Goal: Task Accomplishment & Management: Use online tool/utility

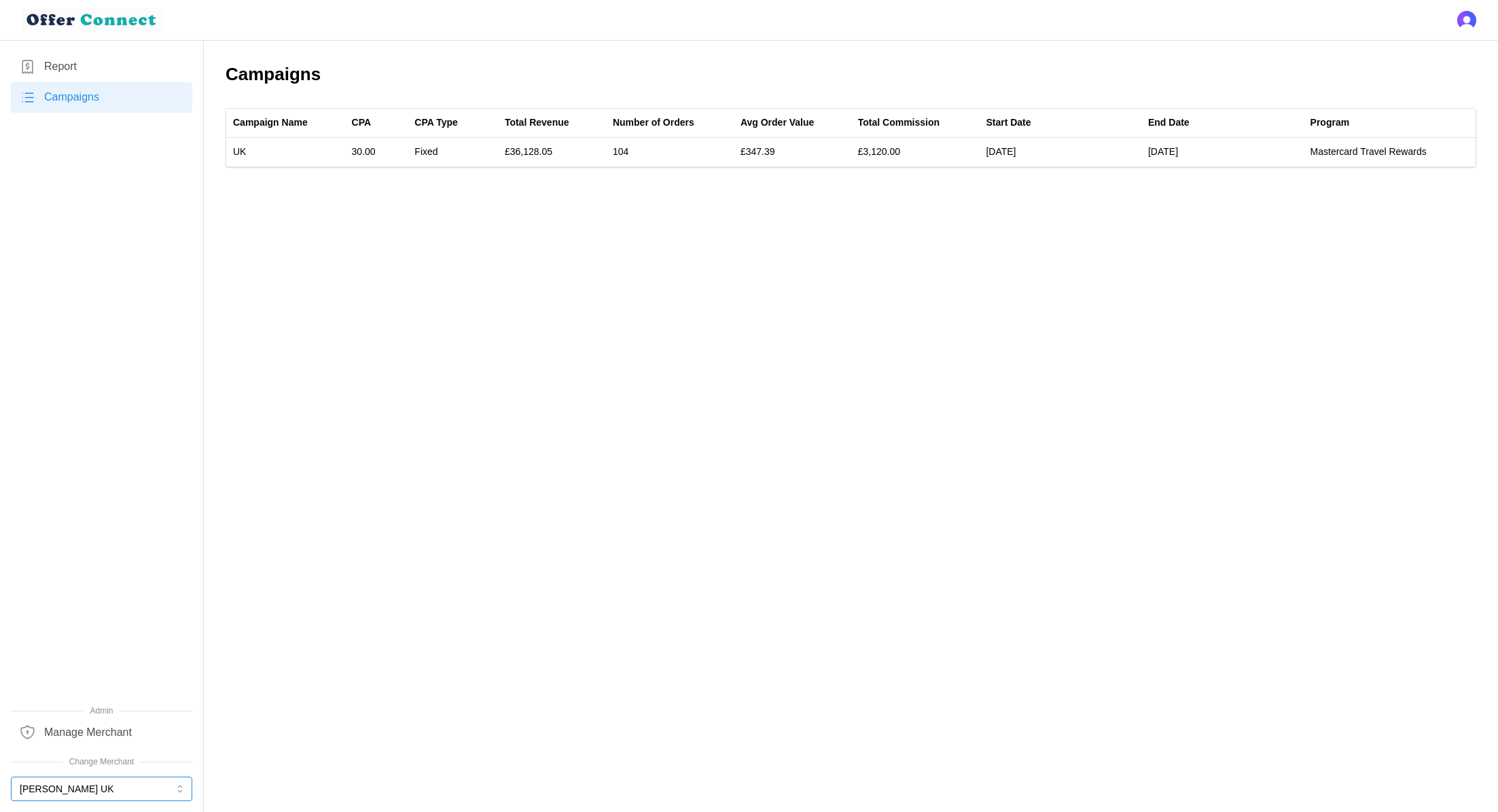
click at [104, 796] on button "[PERSON_NAME] UK" at bounding box center [101, 788] width 181 height 24
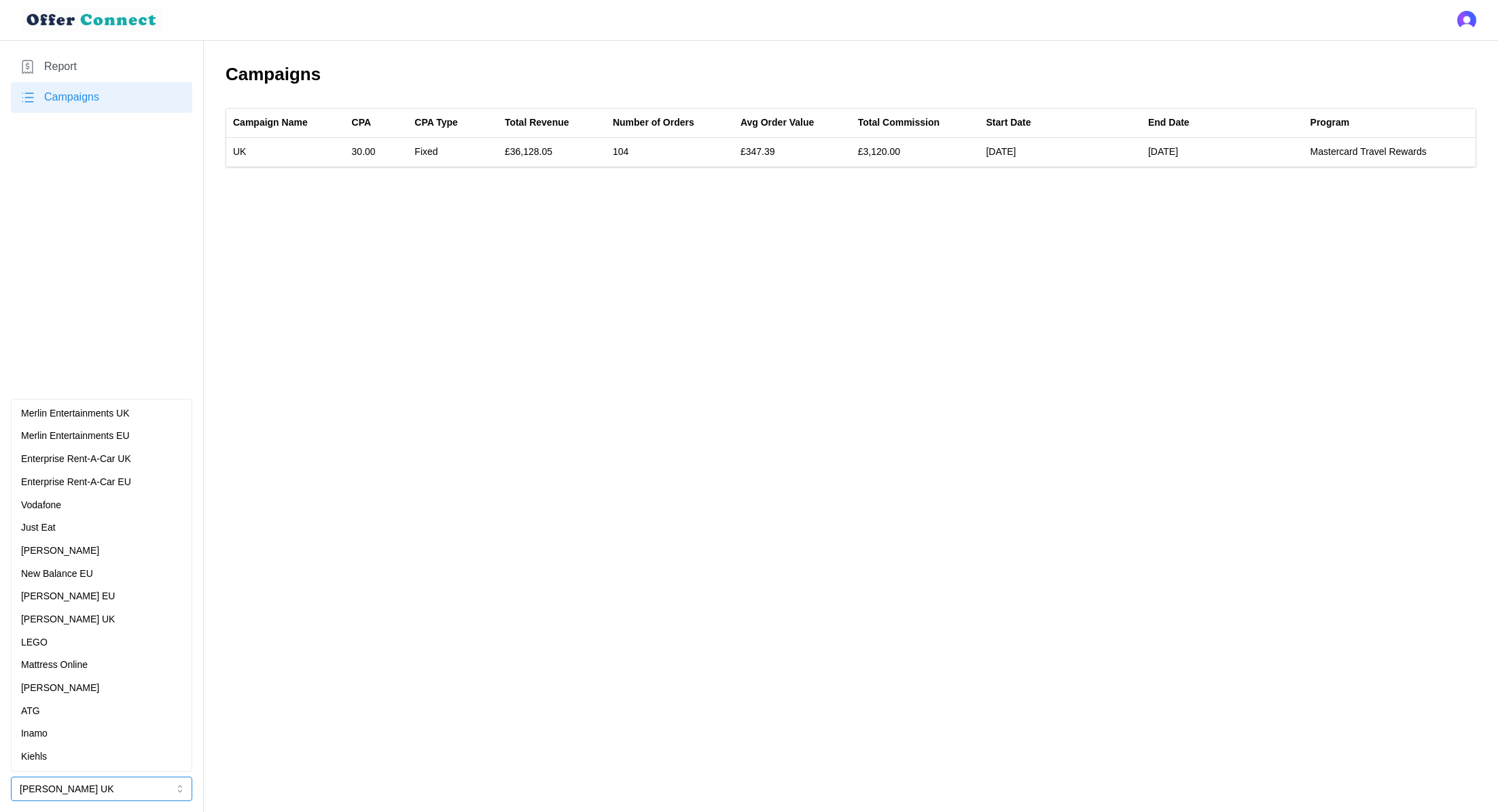
click at [78, 698] on div "[PERSON_NAME]" at bounding box center [101, 687] width 175 height 23
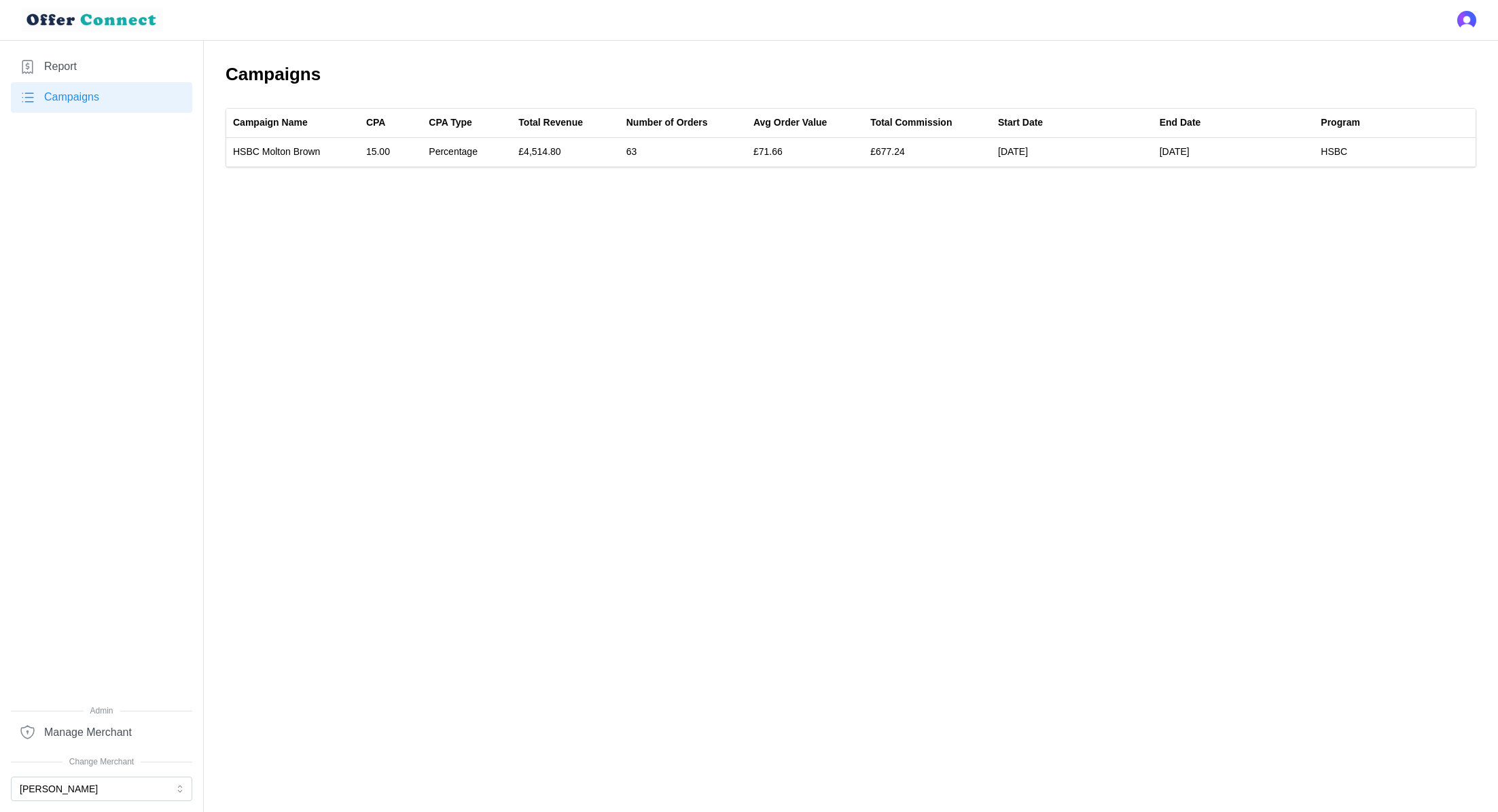
click at [86, 64] on link "Report" at bounding box center [101, 67] width 181 height 31
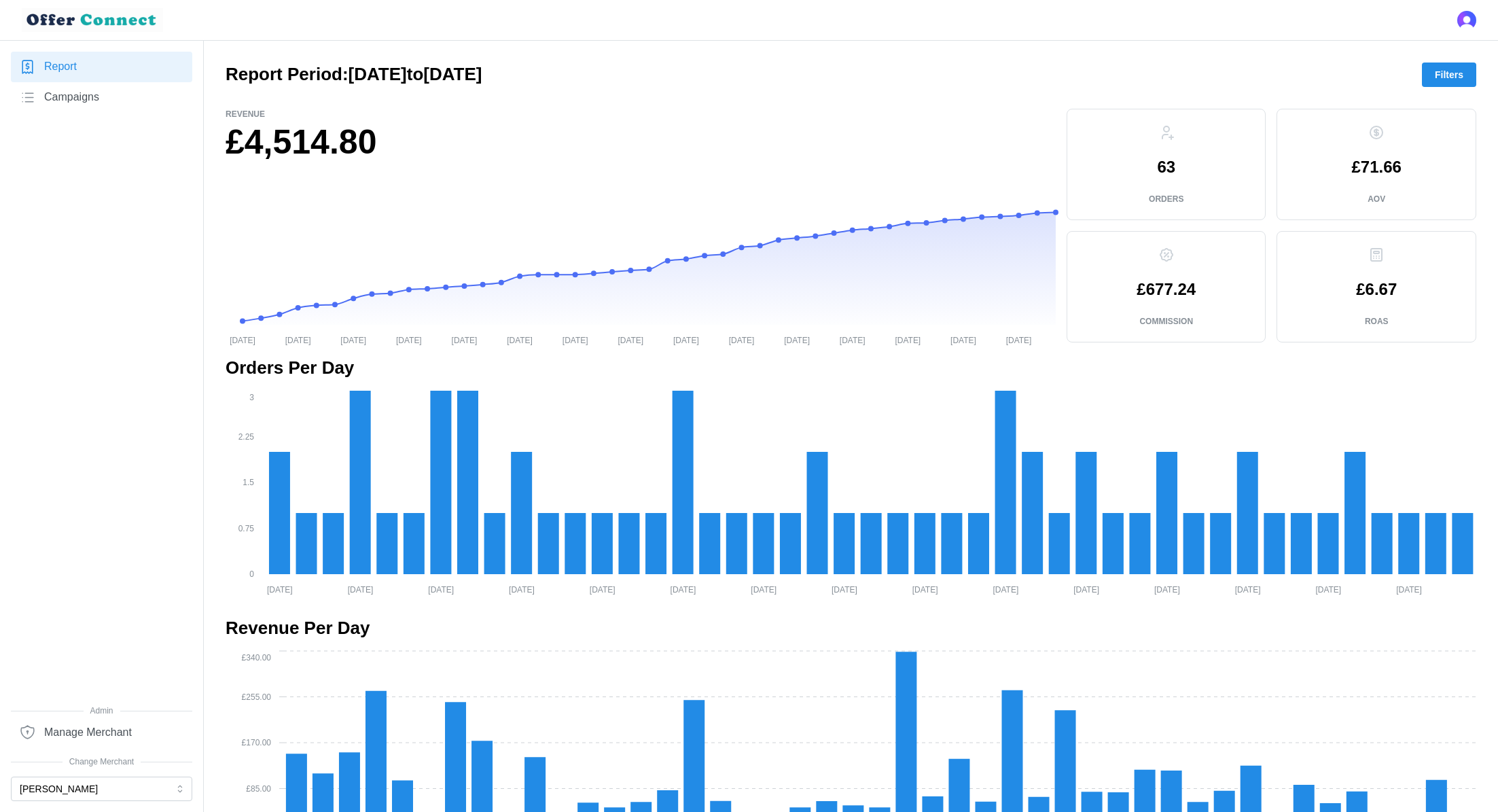
click at [104, 93] on link "Campaigns" at bounding box center [101, 97] width 181 height 31
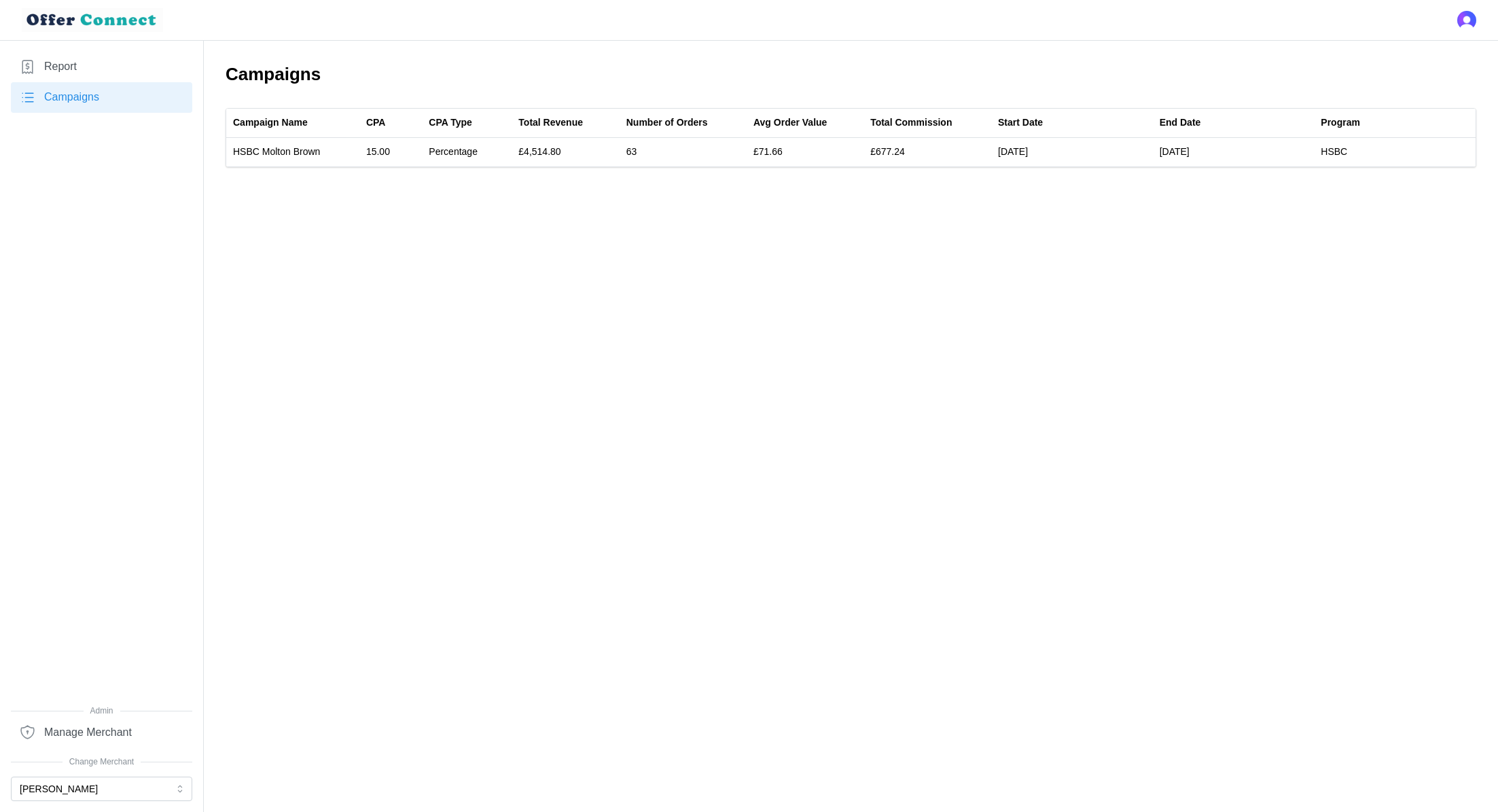
click at [104, 93] on link "Campaigns" at bounding box center [101, 97] width 181 height 31
click at [90, 64] on link "Report" at bounding box center [101, 67] width 181 height 31
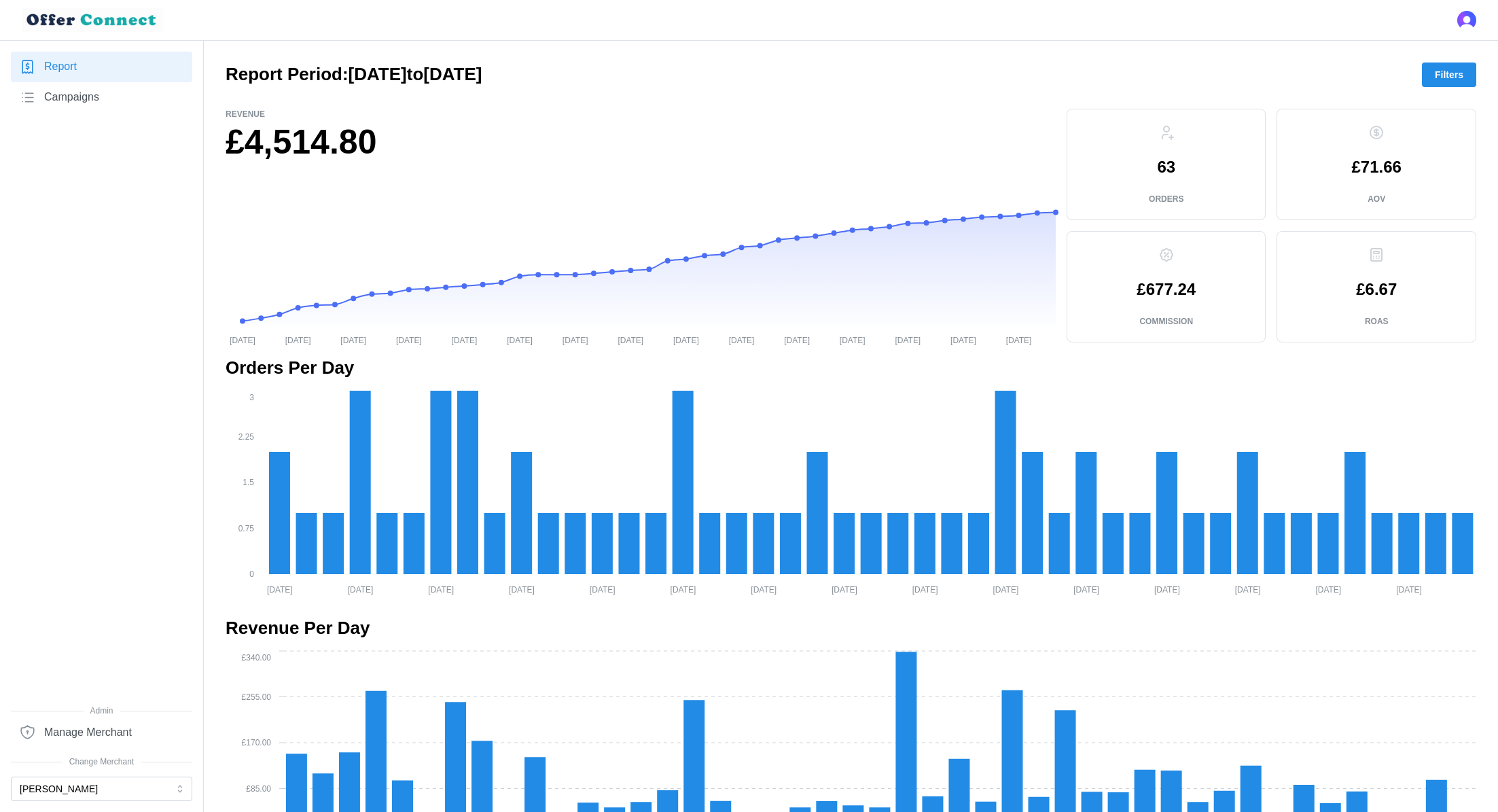
click at [1442, 79] on span "Filters" at bounding box center [1449, 75] width 28 height 23
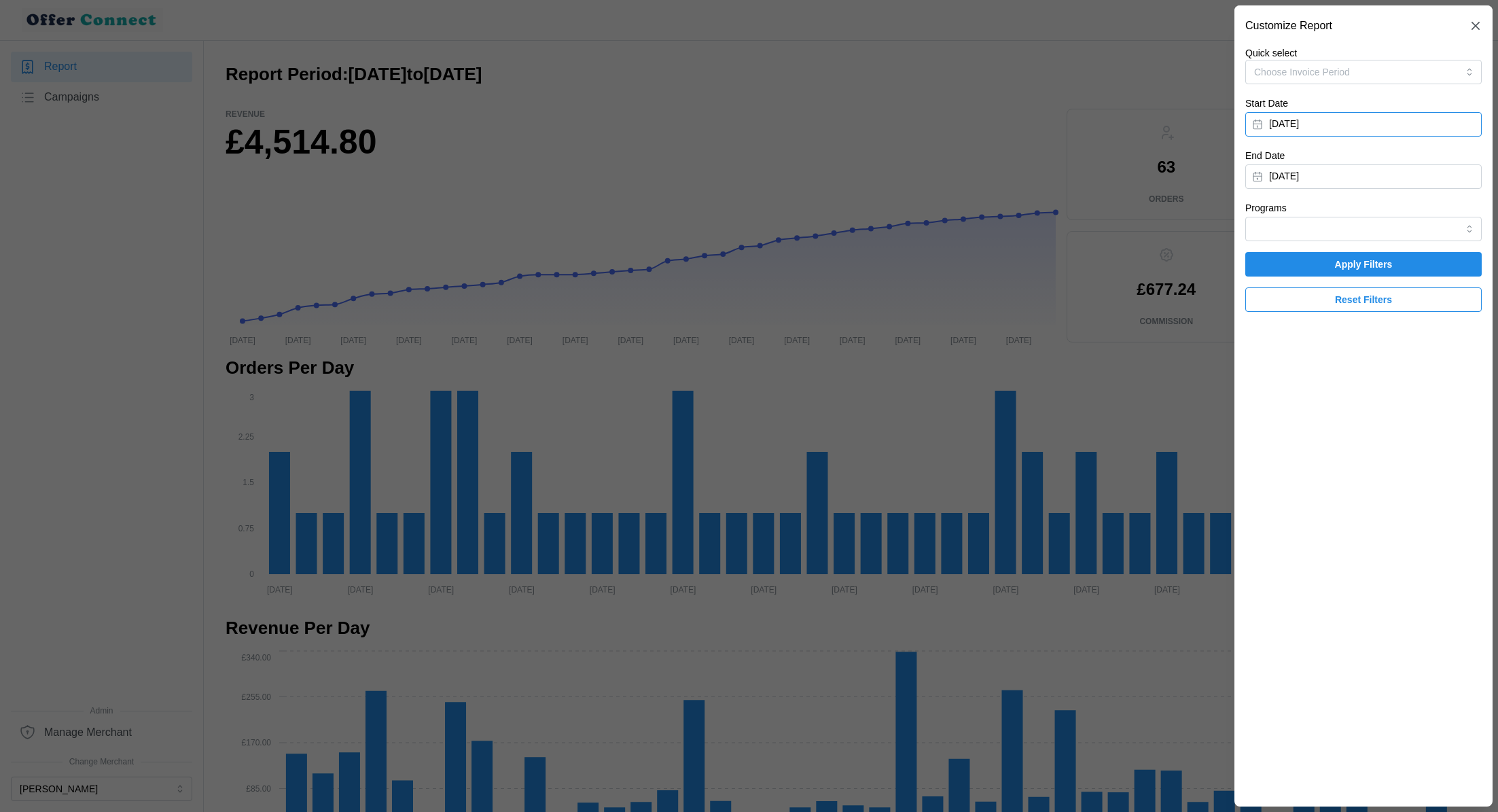
click at [1354, 122] on button "[DATE]" at bounding box center [1363, 124] width 236 height 24
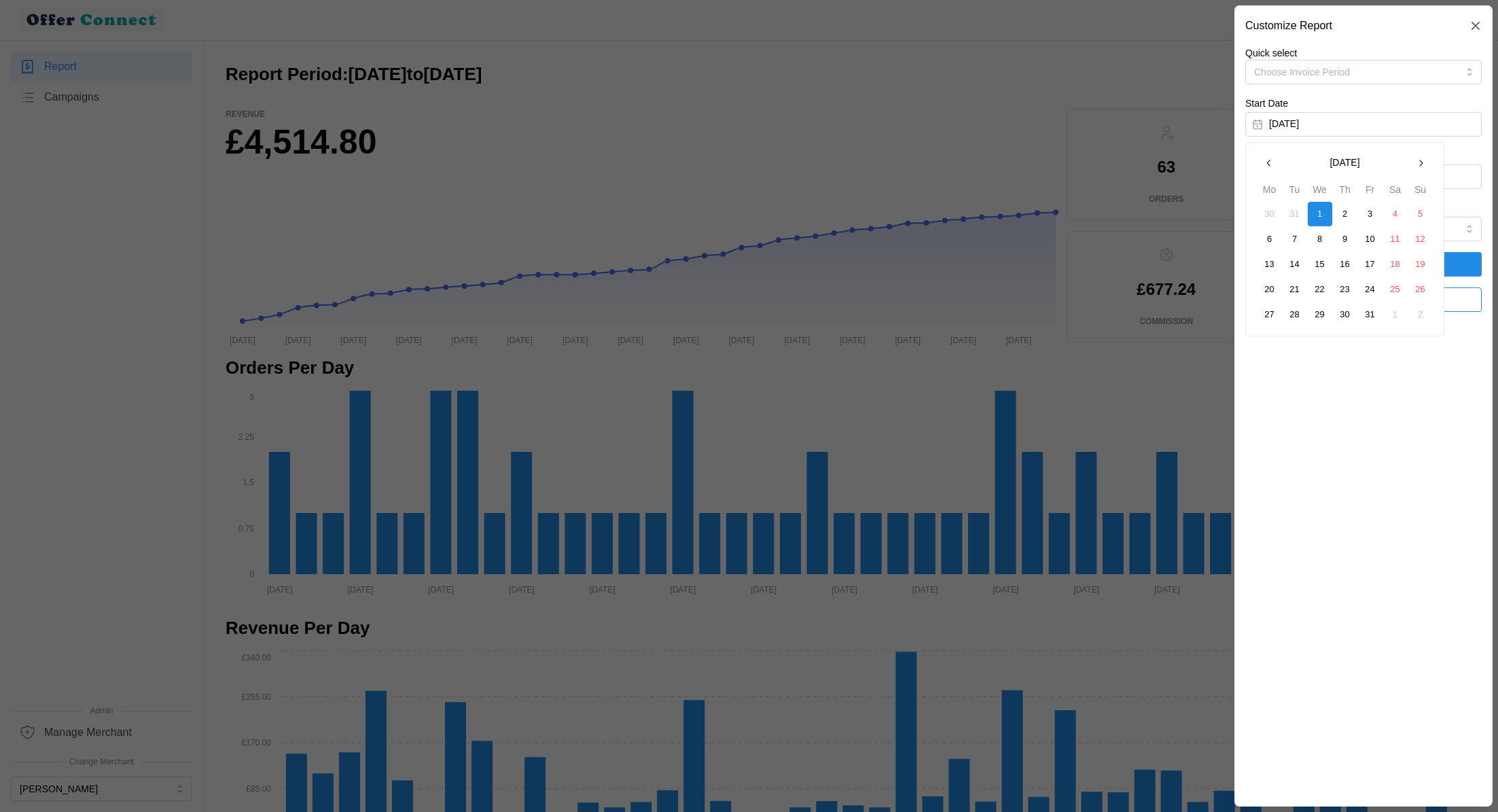
click at [1268, 158] on icon "button" at bounding box center [1270, 163] width 11 height 11
click at [1423, 167] on icon "button" at bounding box center [1421, 163] width 11 height 11
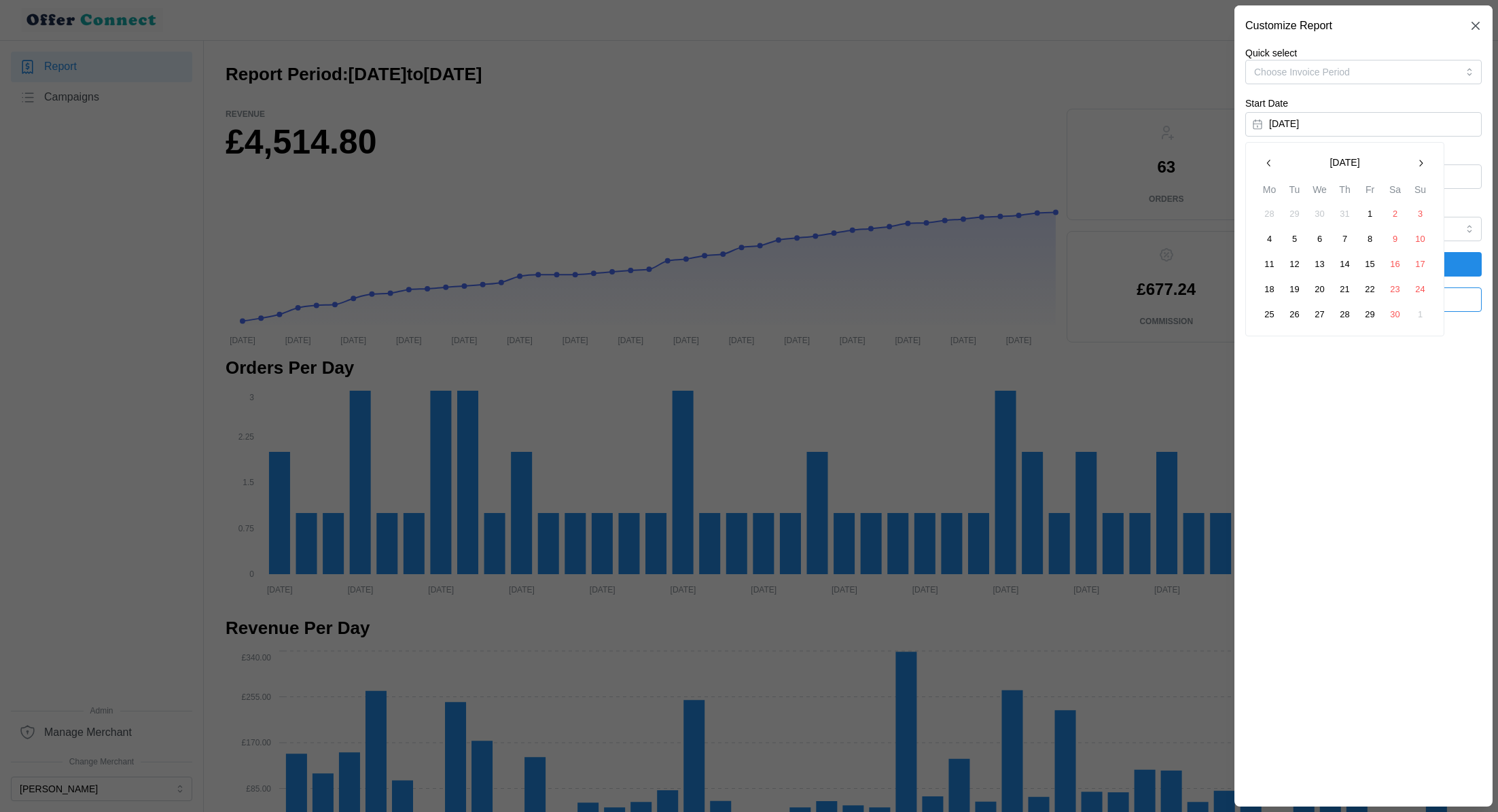
click at [1423, 167] on icon "button" at bounding box center [1421, 163] width 11 height 11
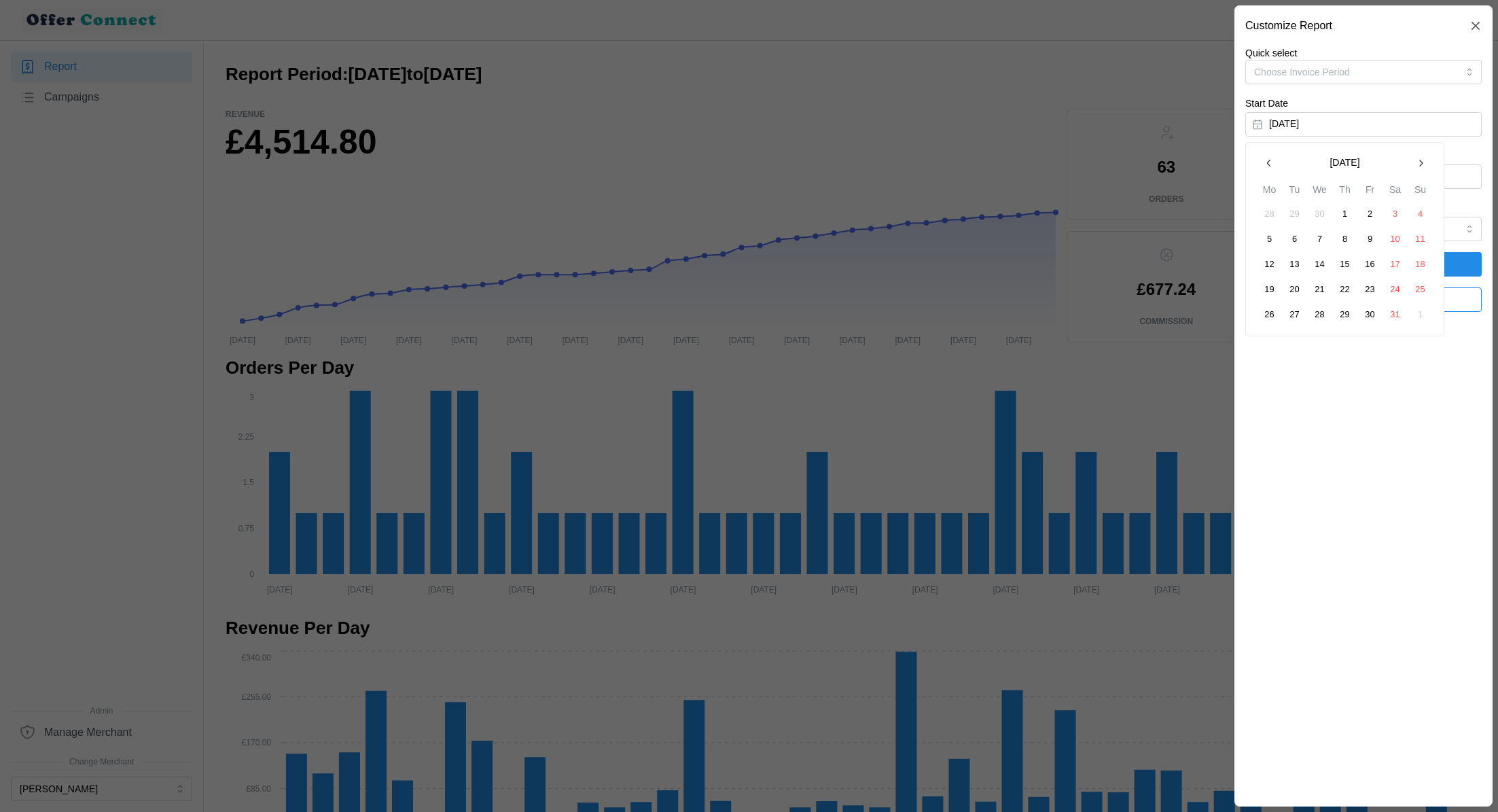
click at [1423, 167] on icon "button" at bounding box center [1421, 163] width 11 height 11
click at [1299, 213] on button "1" at bounding box center [1295, 213] width 24 height 24
click at [1361, 260] on span "Apply Filters" at bounding box center [1364, 264] width 58 height 23
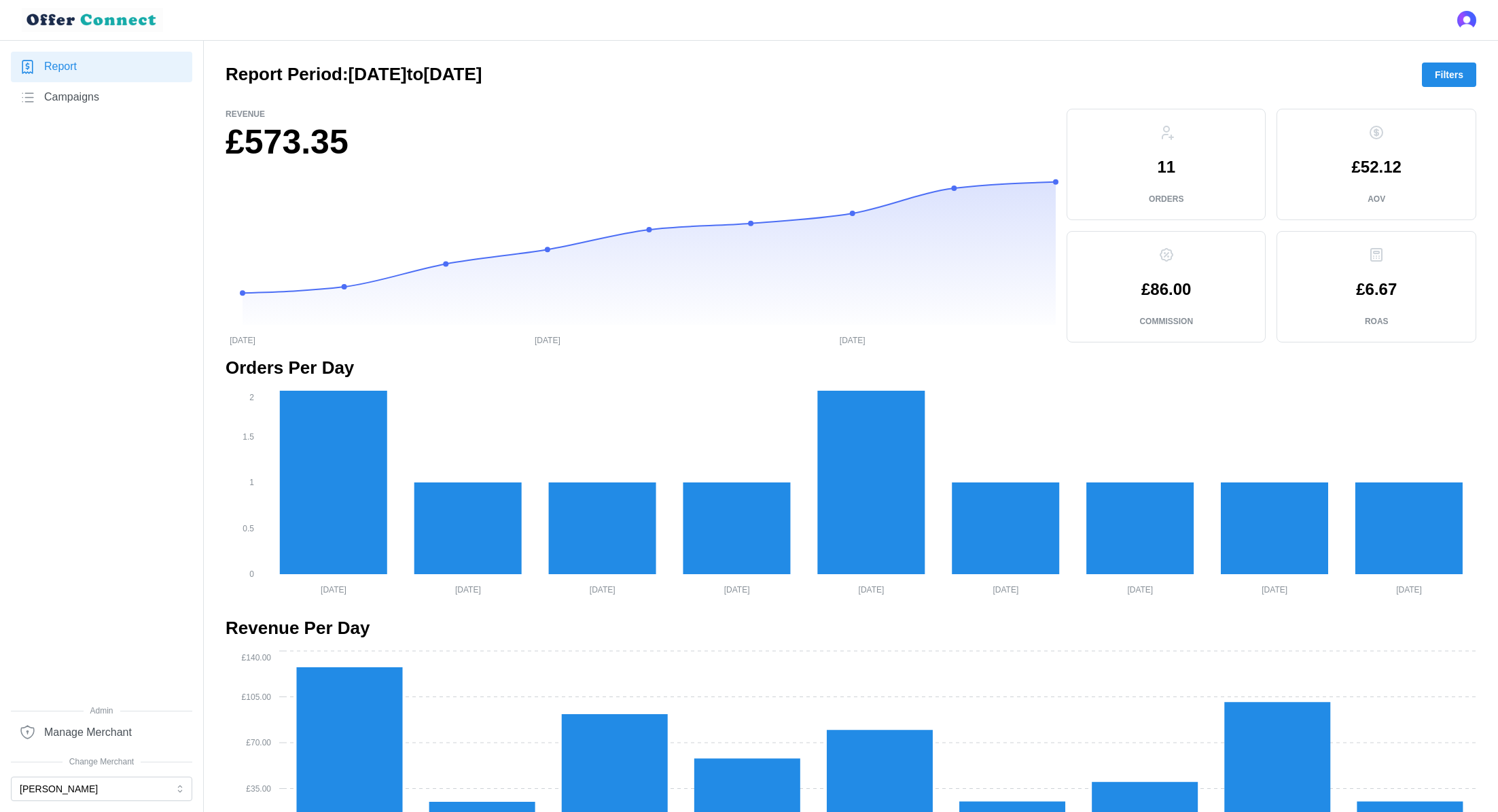
click at [1163, 166] on p "11" at bounding box center [1166, 167] width 18 height 16
copy p "11"
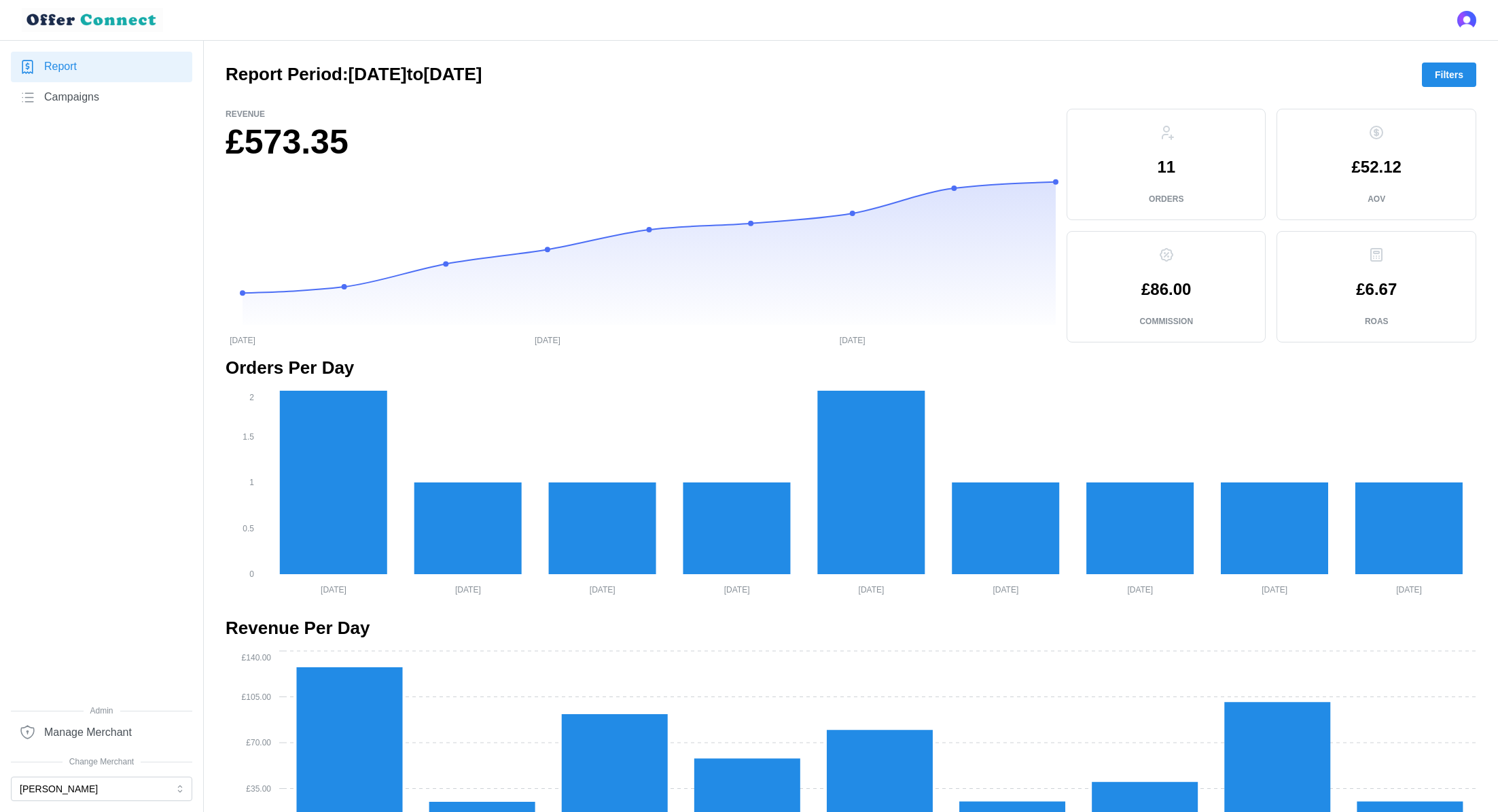
click at [261, 147] on h1 "£573.35" at bounding box center [640, 142] width 830 height 44
copy div "£573.35"
click at [1366, 286] on p "£6.67" at bounding box center [1376, 289] width 41 height 16
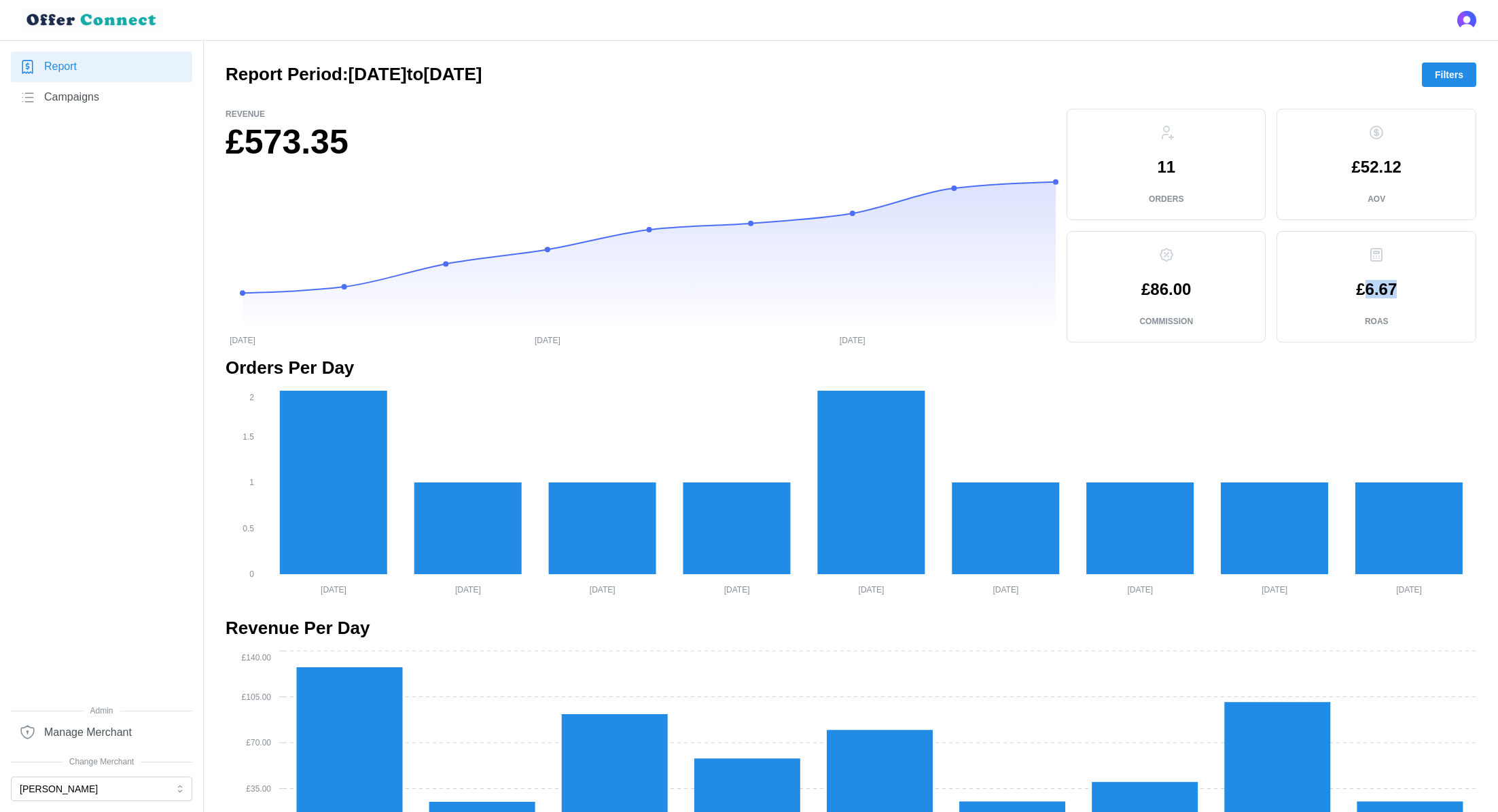
click at [1366, 286] on p "£6.67" at bounding box center [1376, 289] width 41 height 16
copy p "£6.67"
click at [89, 99] on span "Campaigns" at bounding box center [71, 97] width 55 height 17
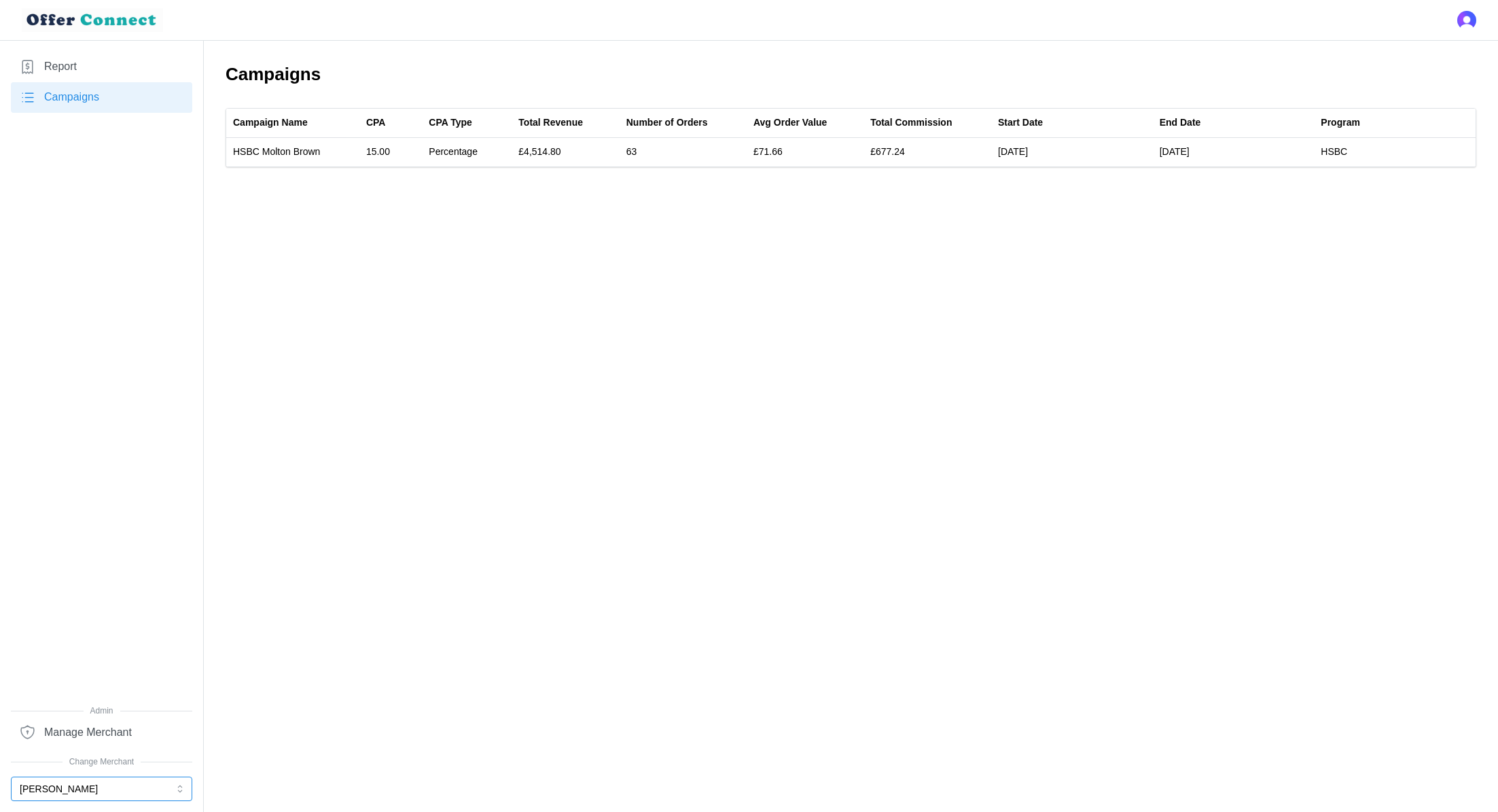
click at [100, 792] on button "[PERSON_NAME]" at bounding box center [101, 788] width 181 height 24
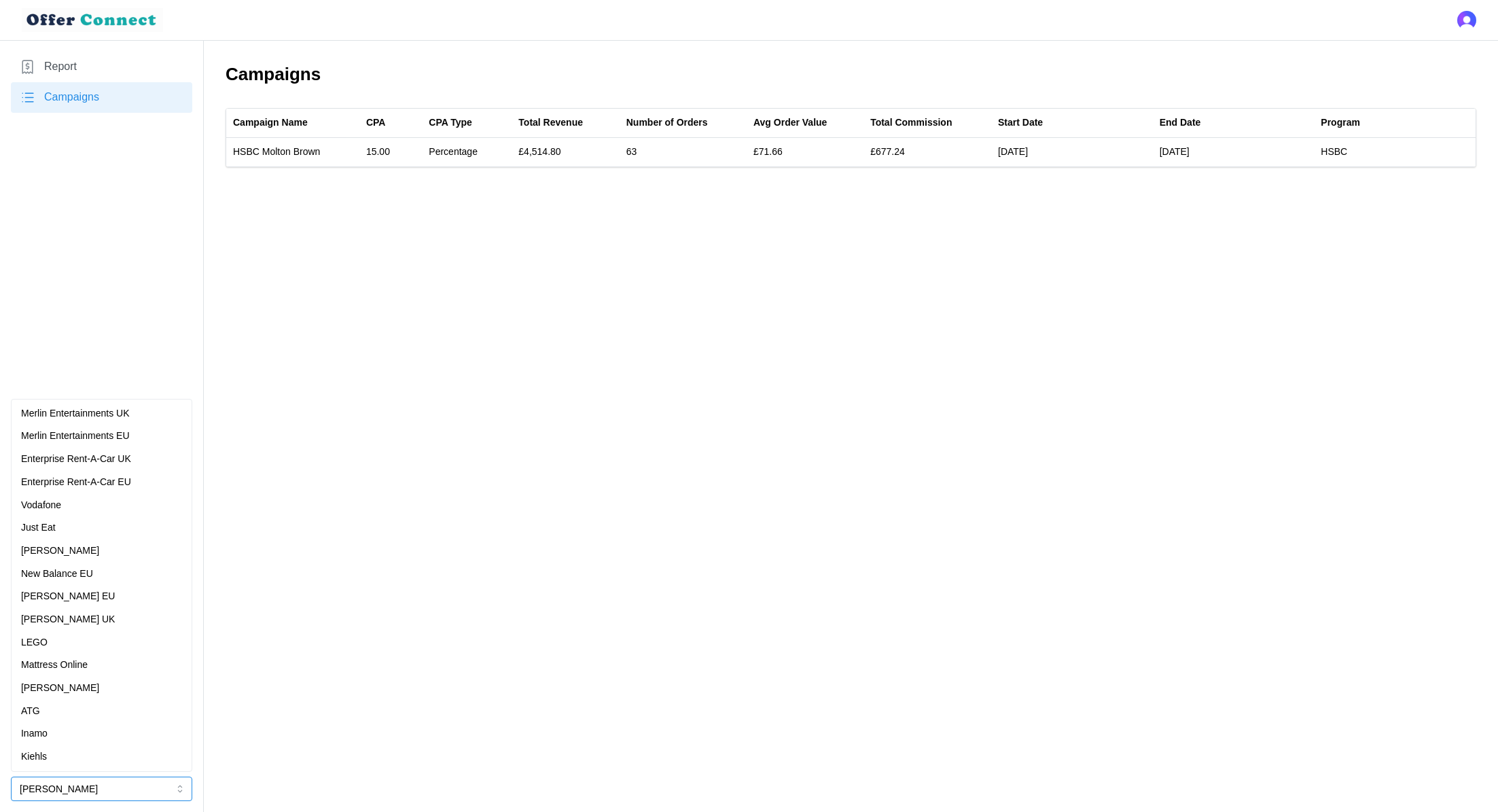
click at [67, 527] on div "Just Eat" at bounding box center [101, 527] width 161 height 15
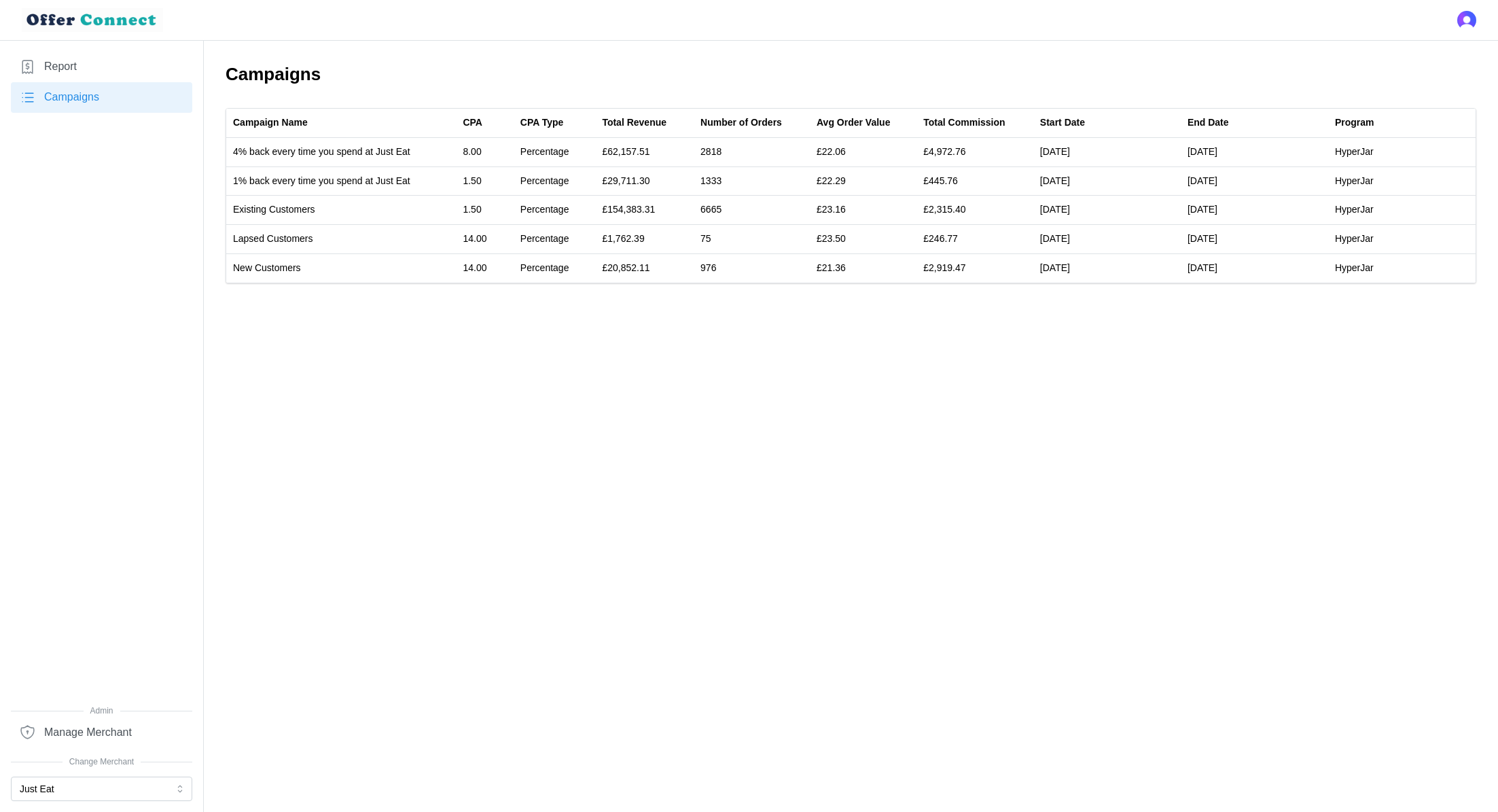
click at [65, 775] on div at bounding box center [101, 772] width 181 height 8
click at [58, 788] on button "Just Eat" at bounding box center [101, 788] width 181 height 24
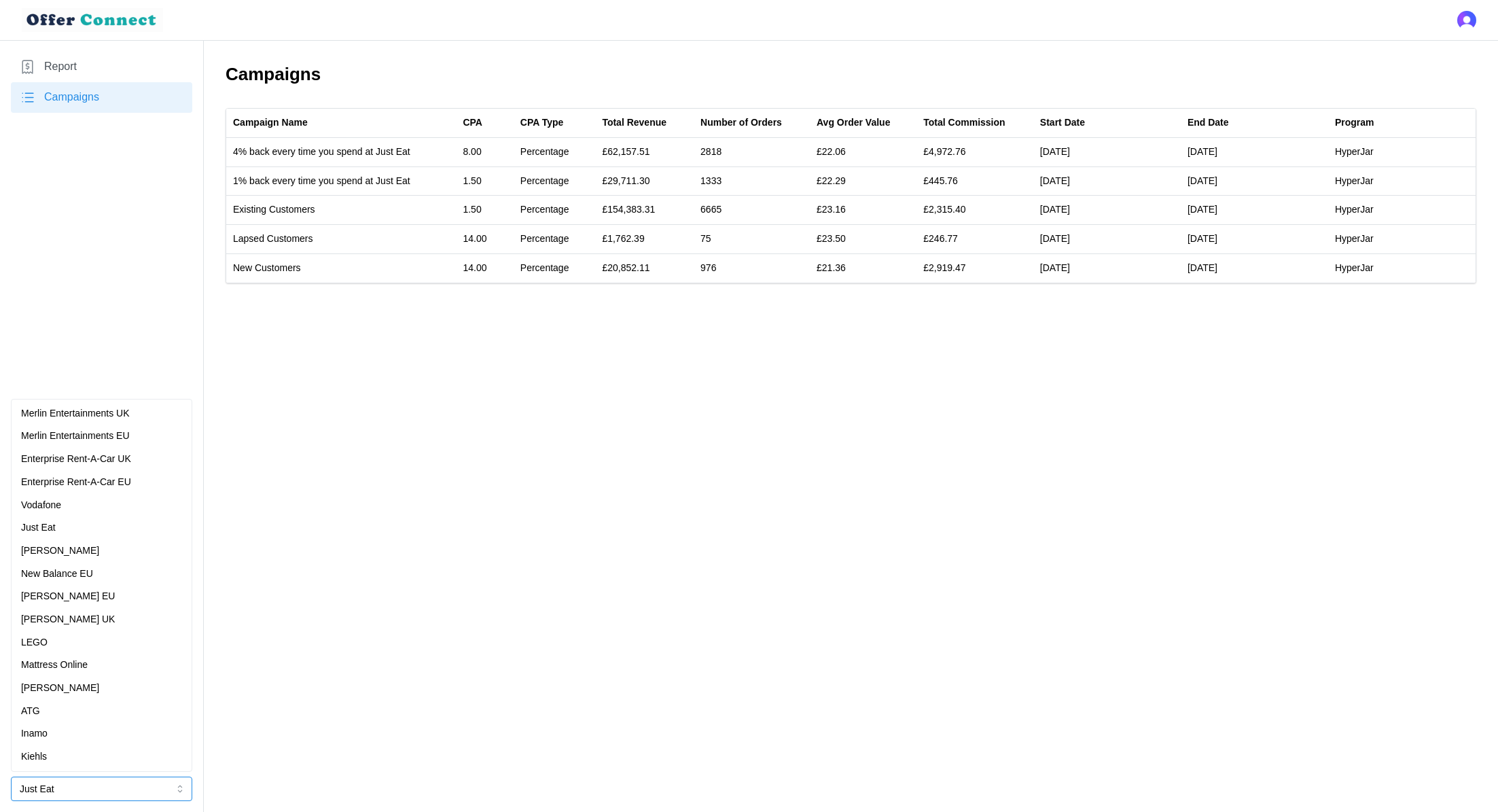
click at [75, 500] on div "Vodafone" at bounding box center [101, 505] width 161 height 15
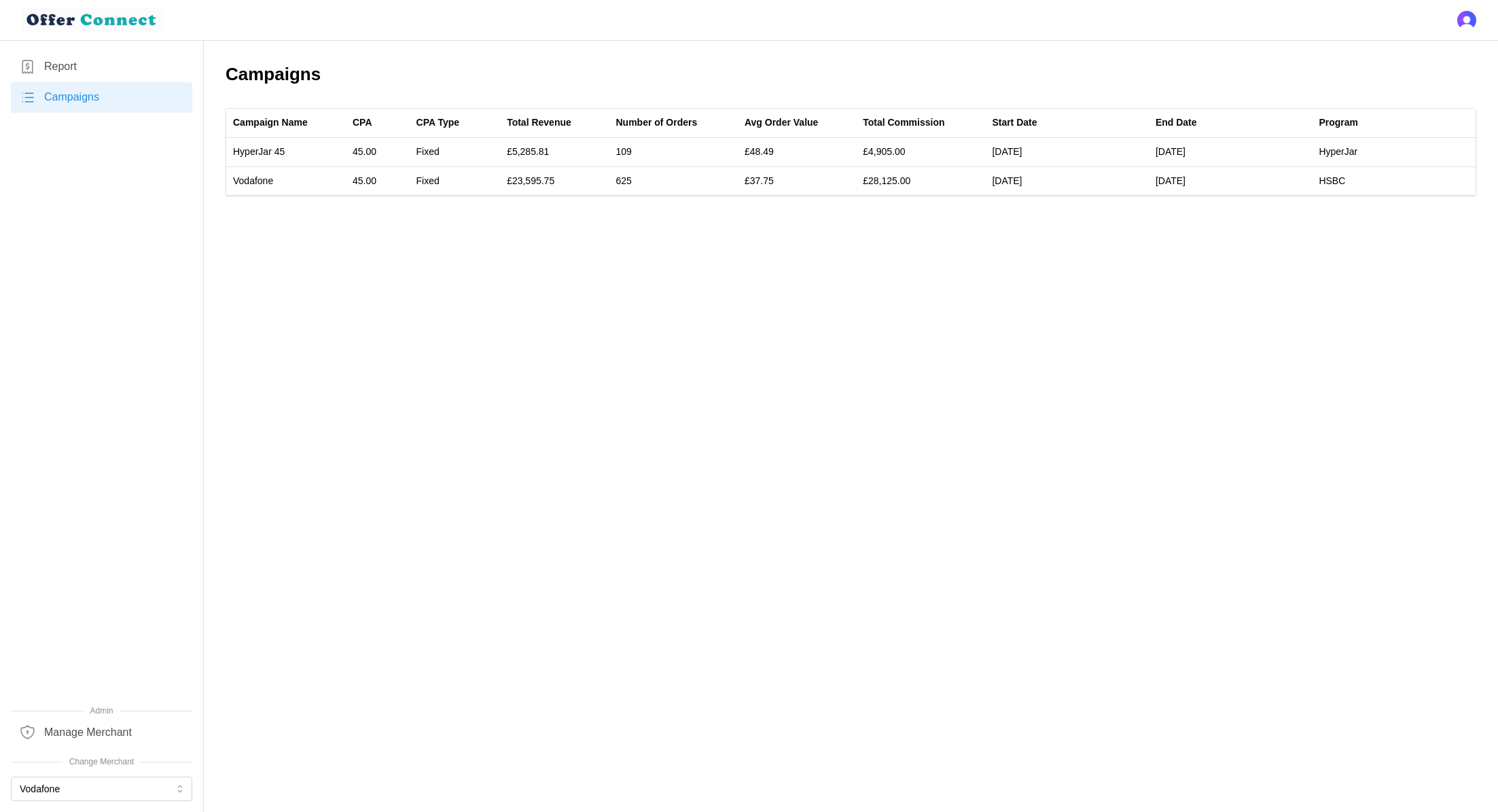
click at [108, 79] on link "Report" at bounding box center [101, 67] width 181 height 31
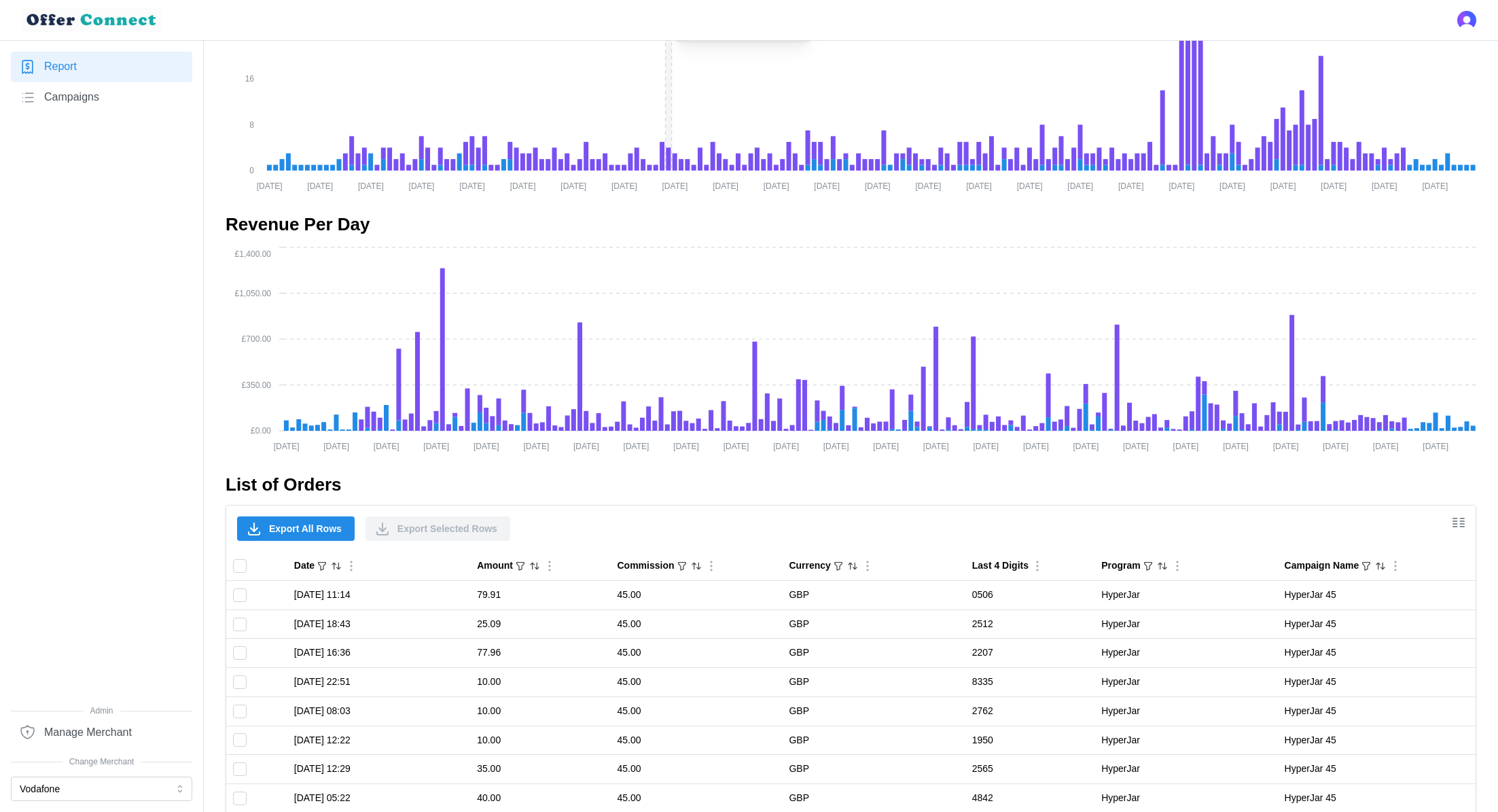
scroll to position [705, 0]
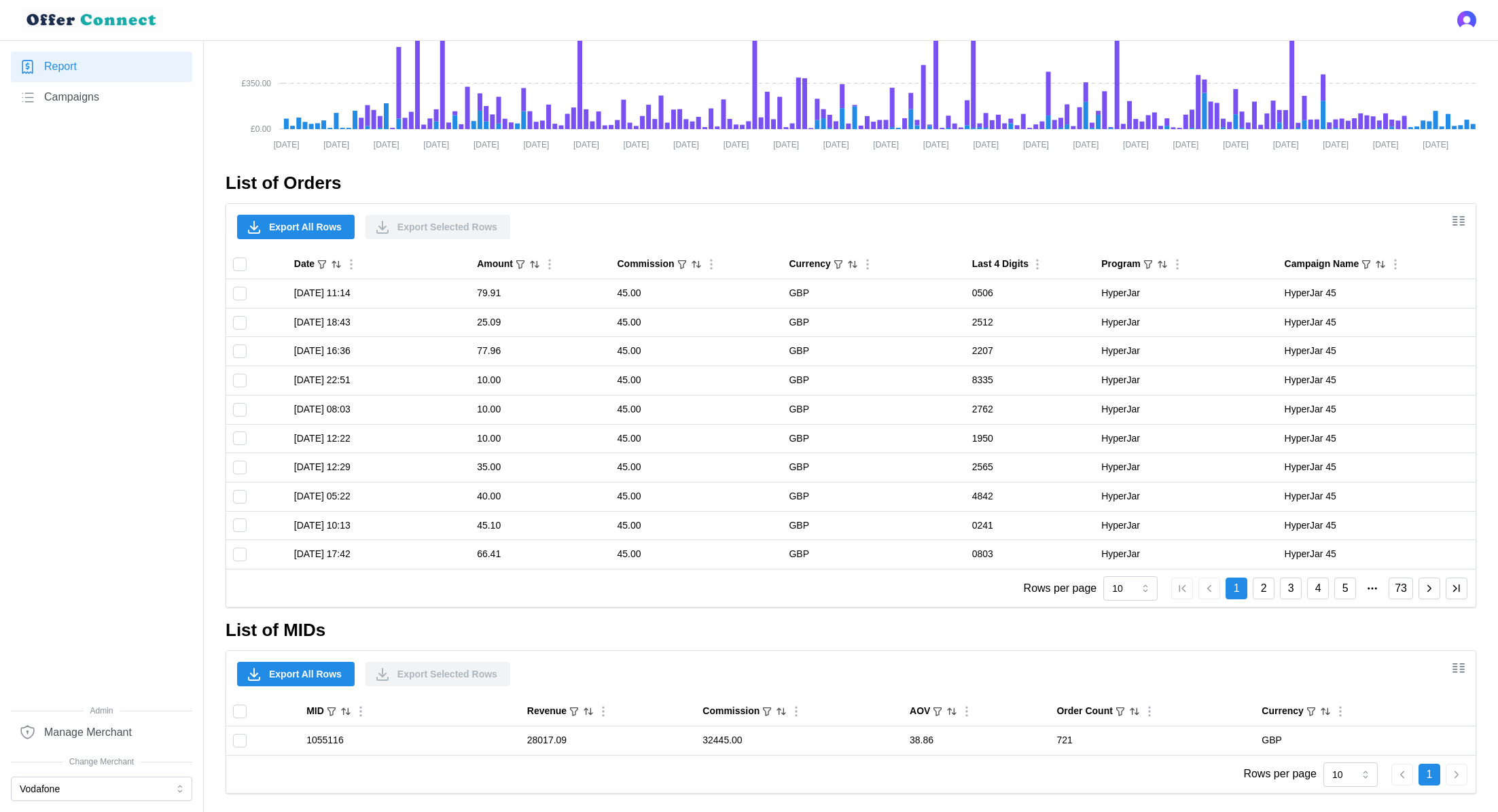
click at [278, 217] on span "Export All Rows" at bounding box center [305, 226] width 73 height 23
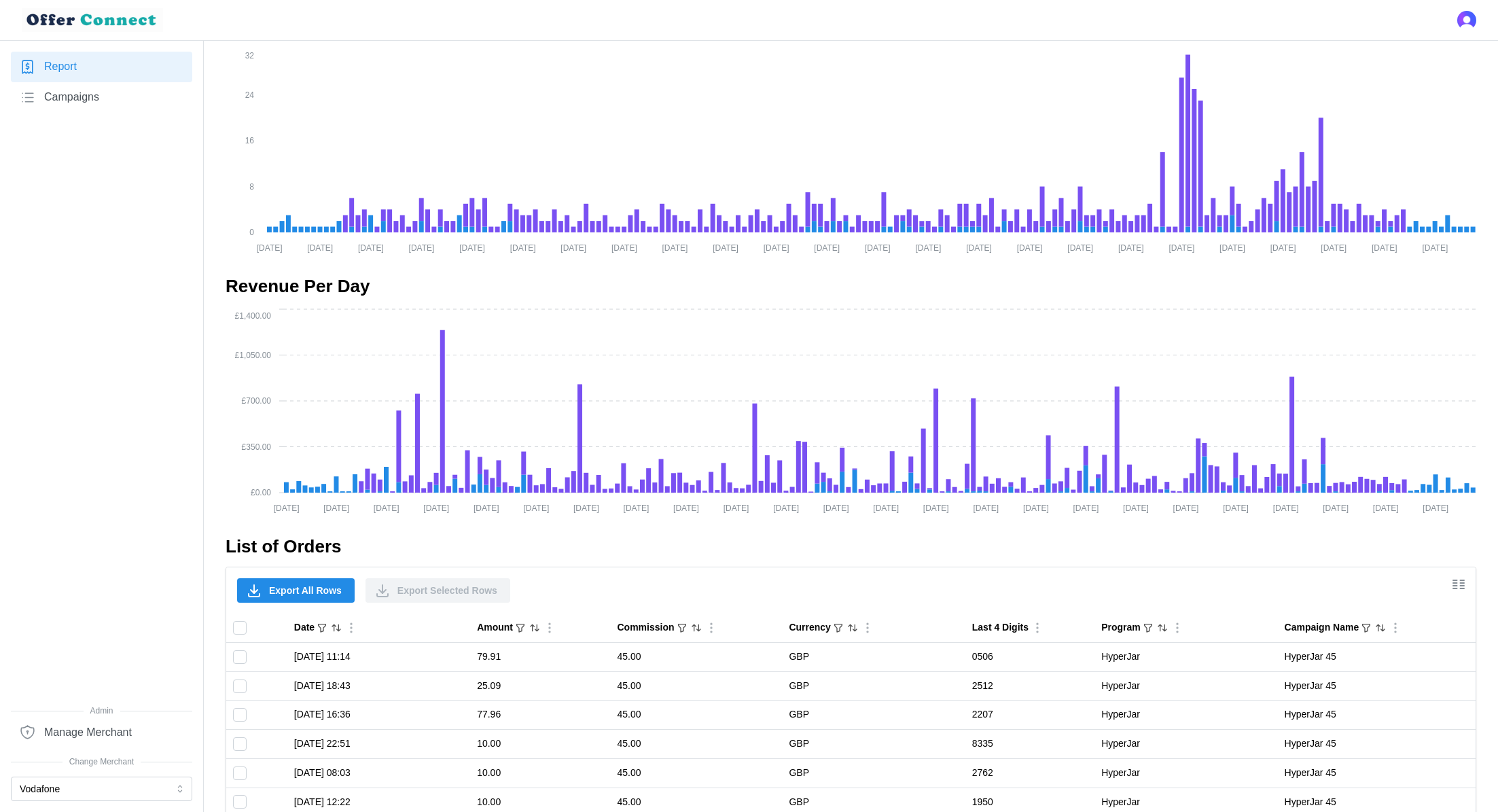
scroll to position [340, 0]
click at [299, 589] on span "Export All Rows" at bounding box center [305, 591] width 73 height 23
